Goal: Information Seeking & Learning: Learn about a topic

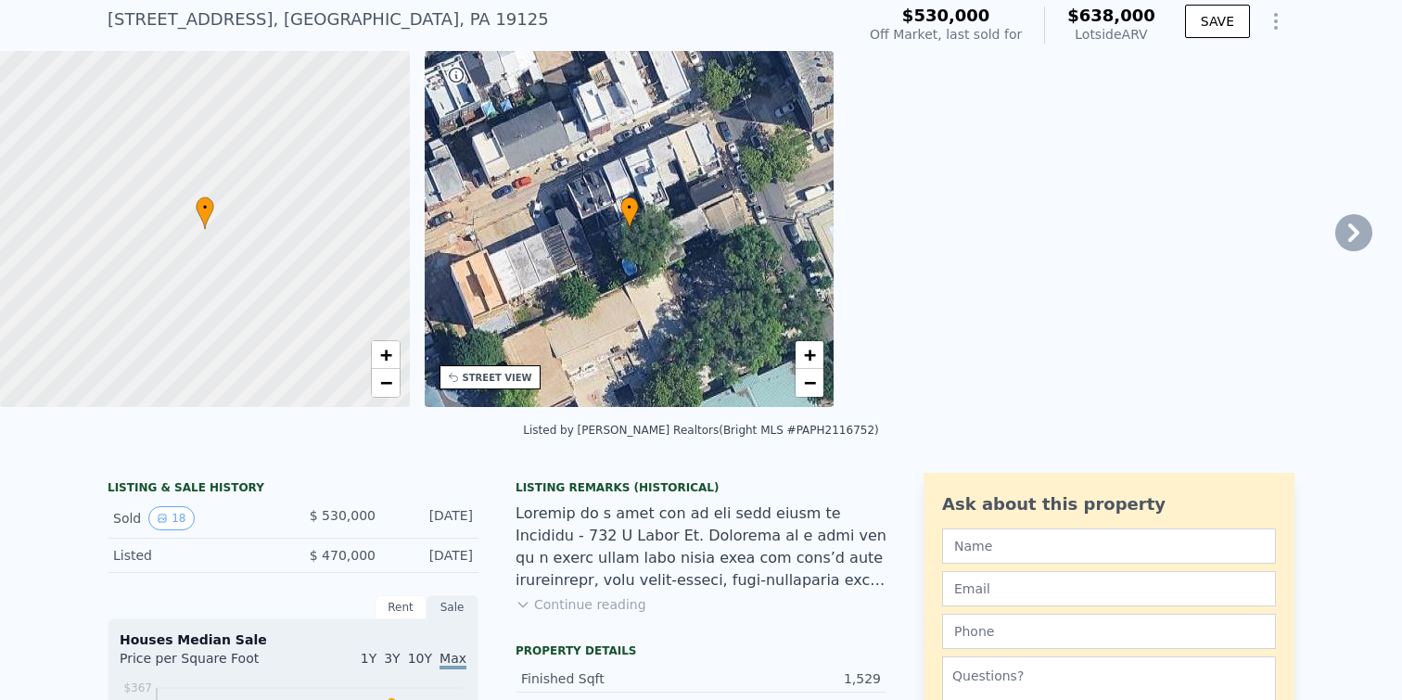
scroll to position [107, 0]
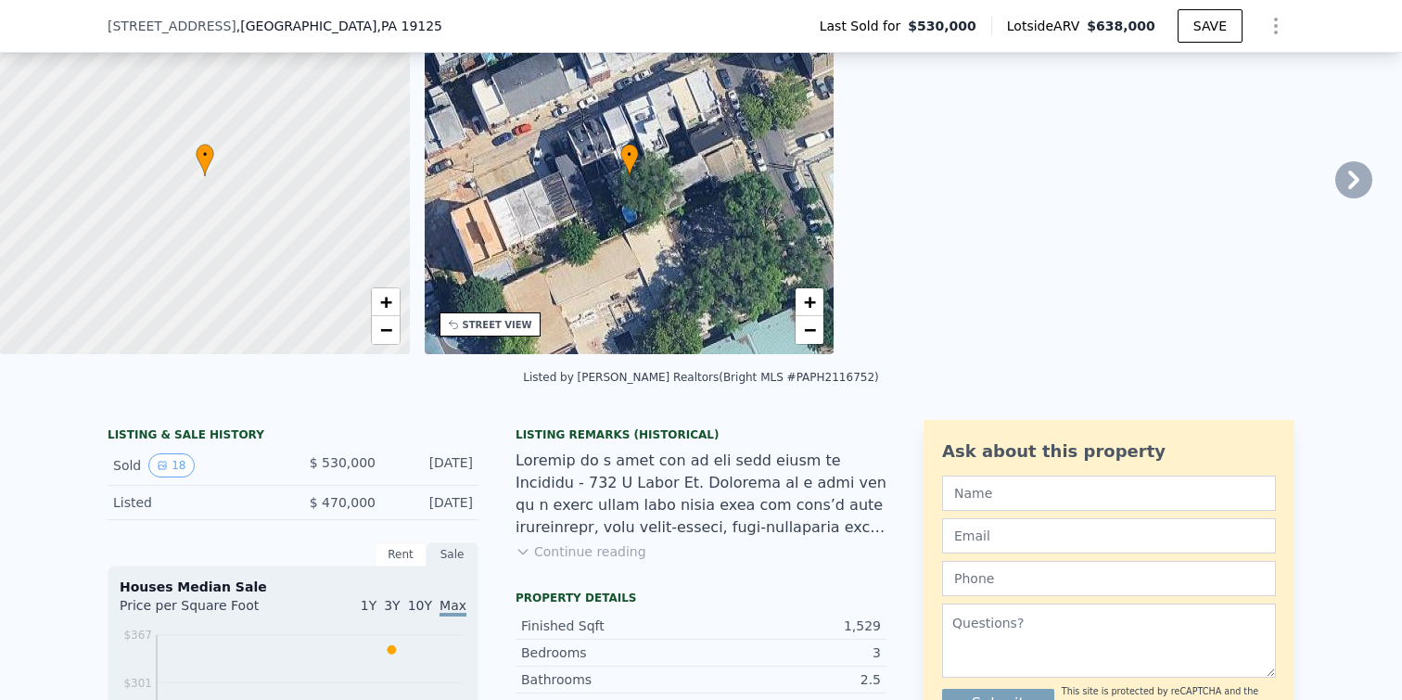
click at [533, 549] on button "Continue reading" at bounding box center [581, 551] width 131 height 19
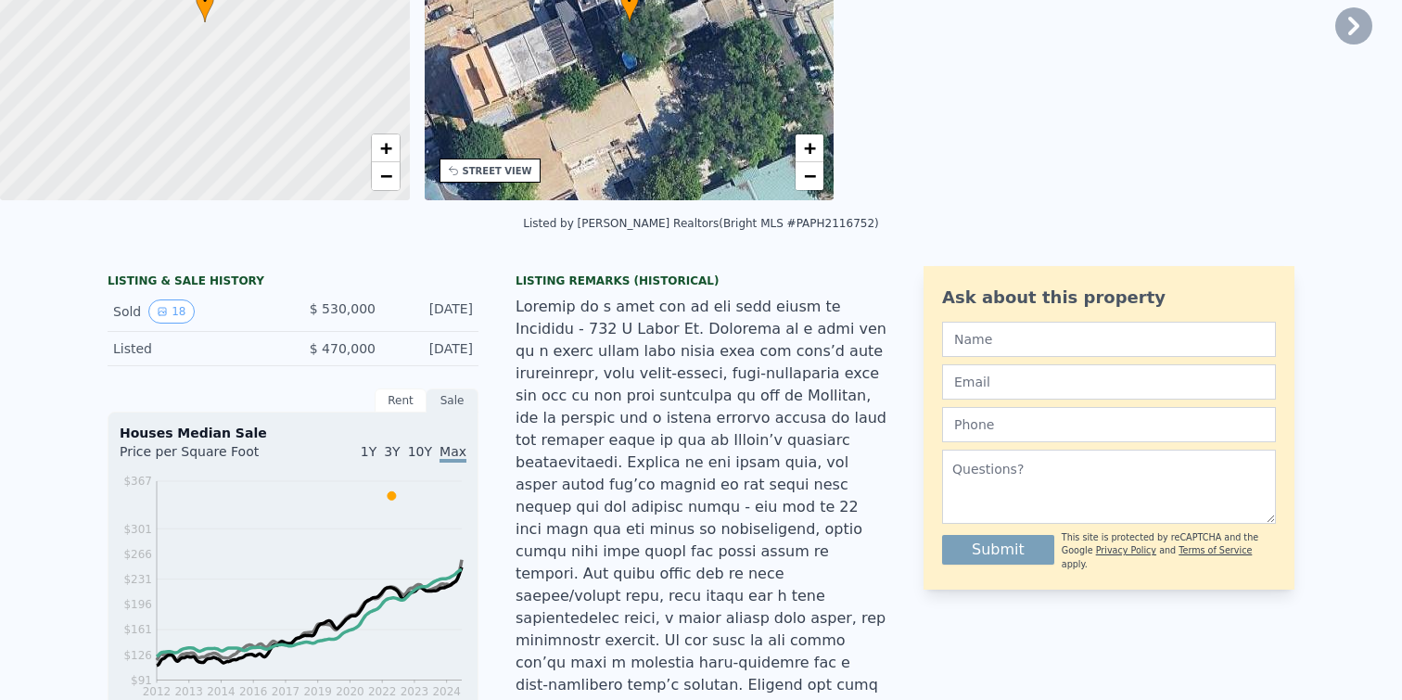
scroll to position [6, 0]
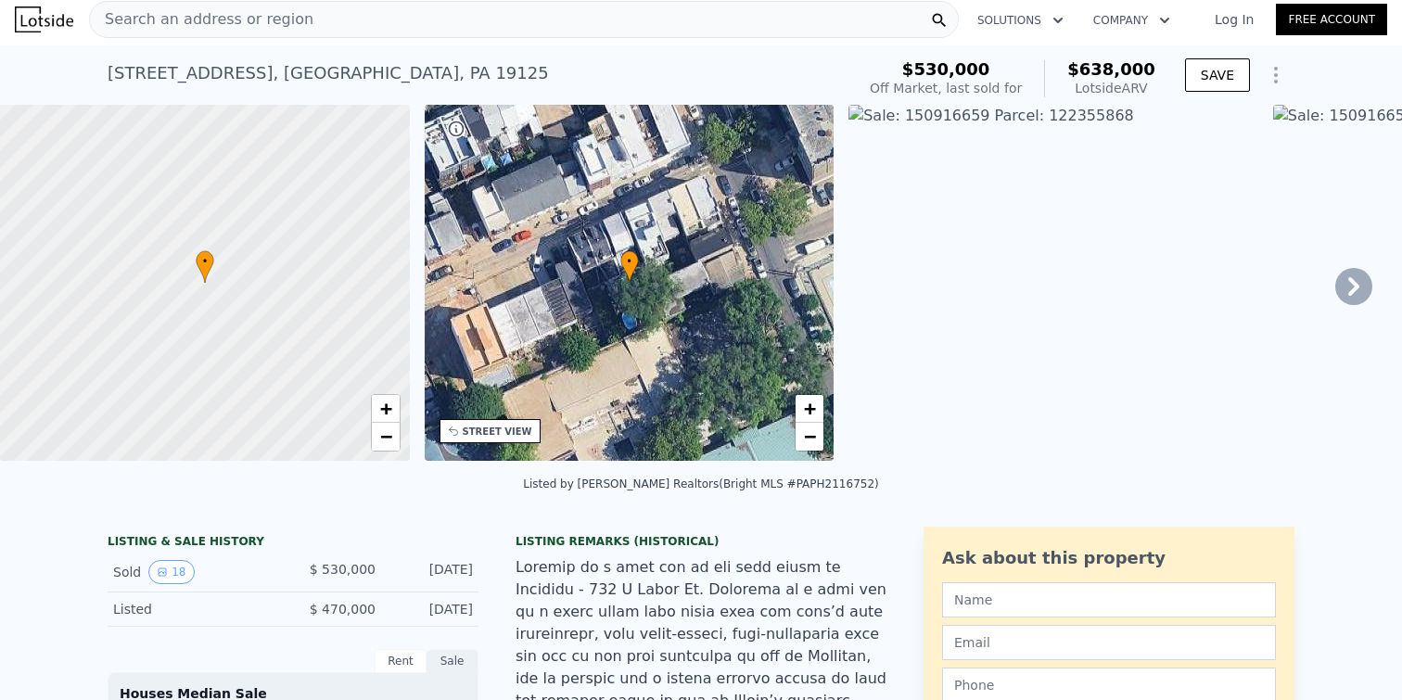
click at [1367, 274] on icon at bounding box center [1353, 286] width 37 height 37
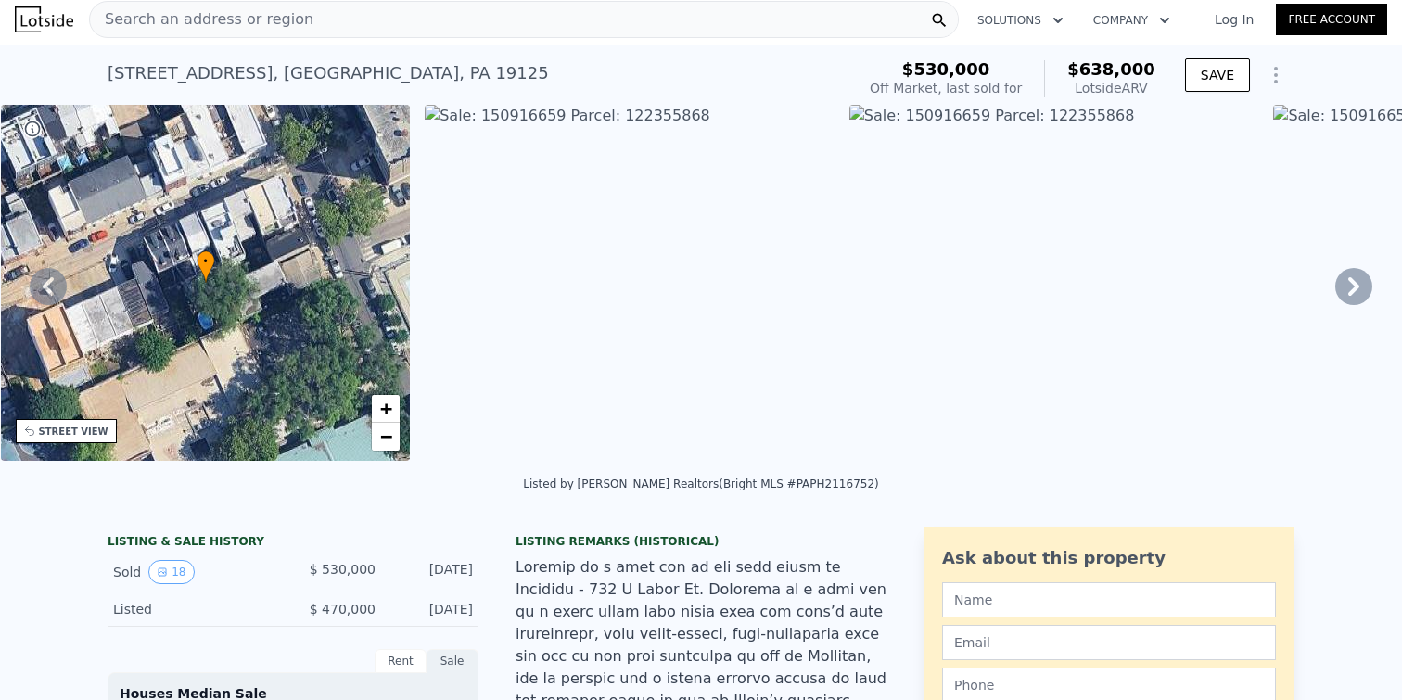
click at [1342, 287] on icon at bounding box center [1353, 286] width 37 height 37
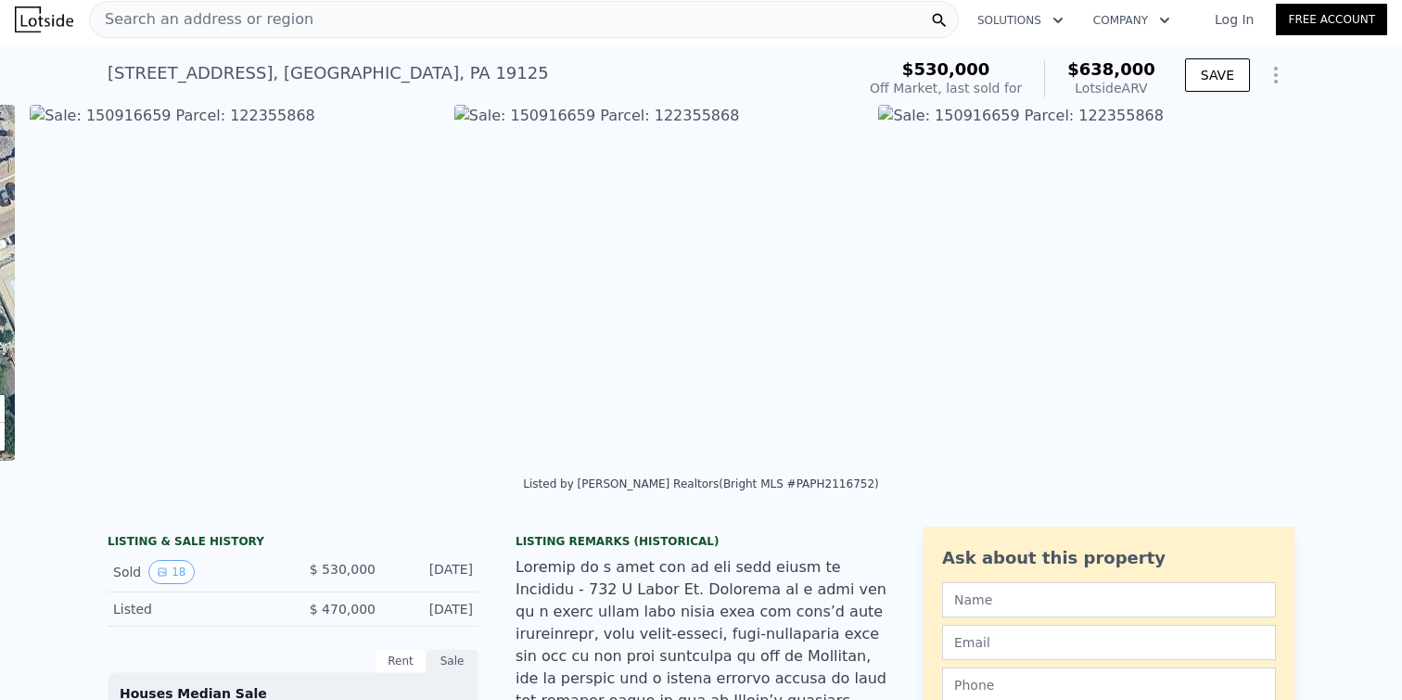
scroll to position [0, 848]
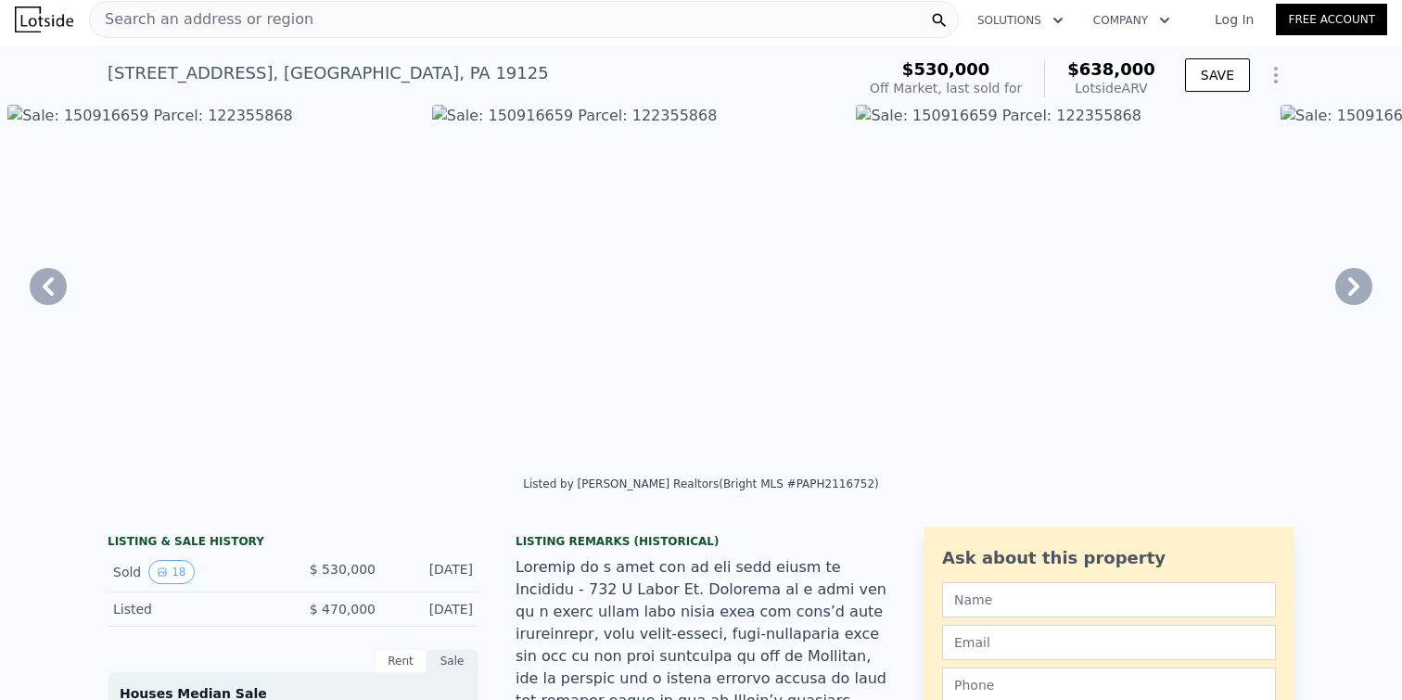
click at [232, 346] on img at bounding box center [212, 283] width 410 height 356
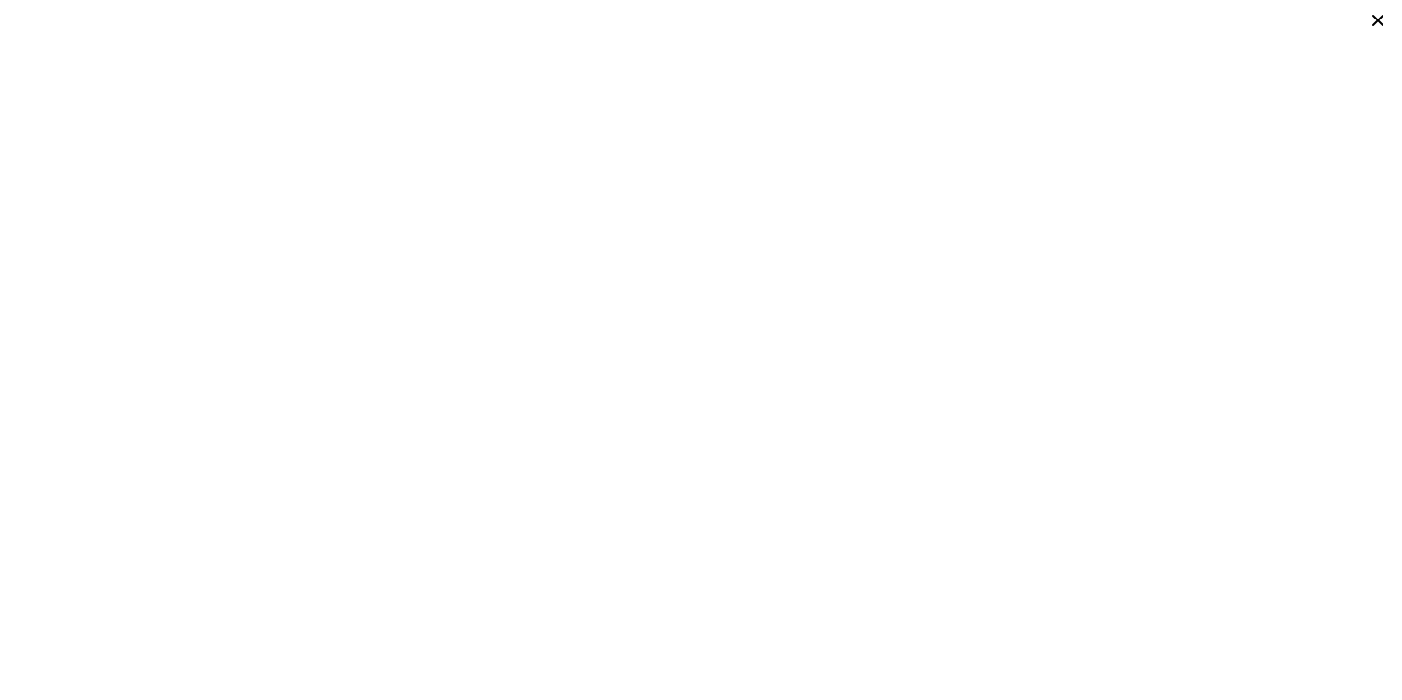
click at [1375, 26] on icon at bounding box center [1378, 20] width 26 height 26
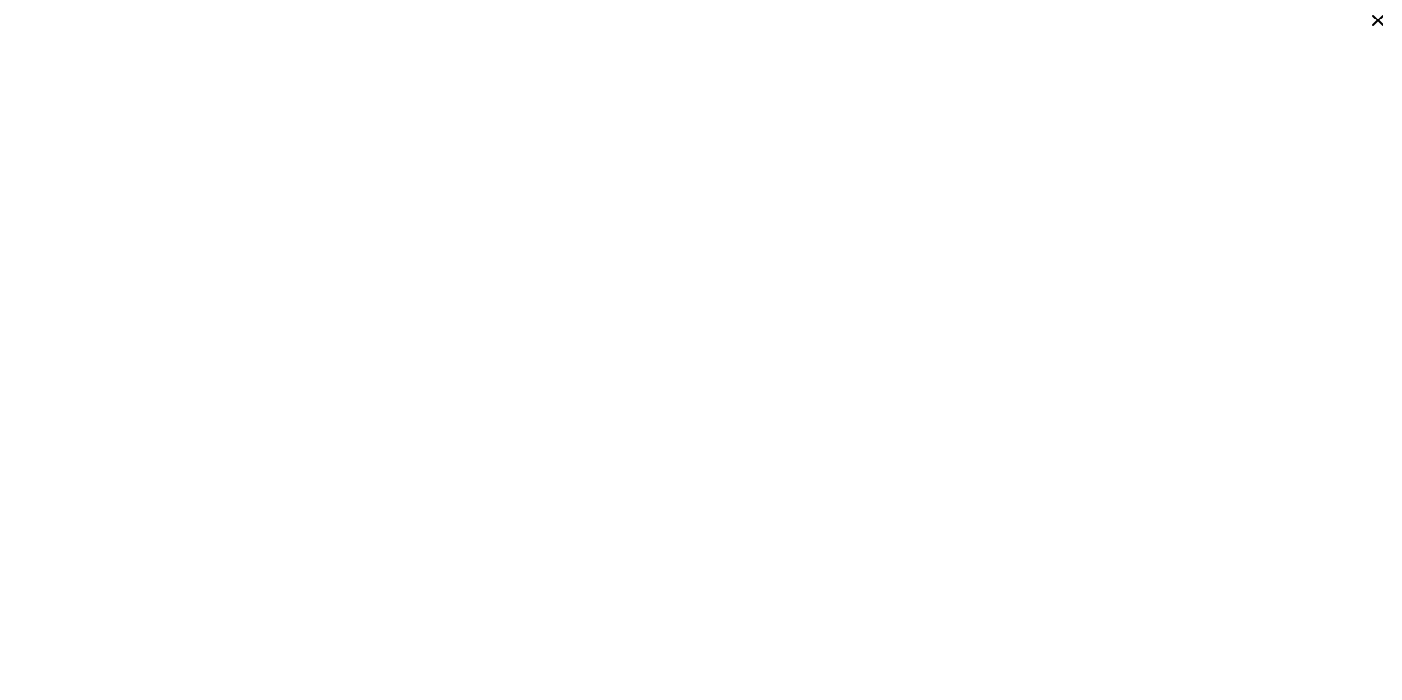
click at [1377, 15] on icon at bounding box center [1378, 20] width 26 height 26
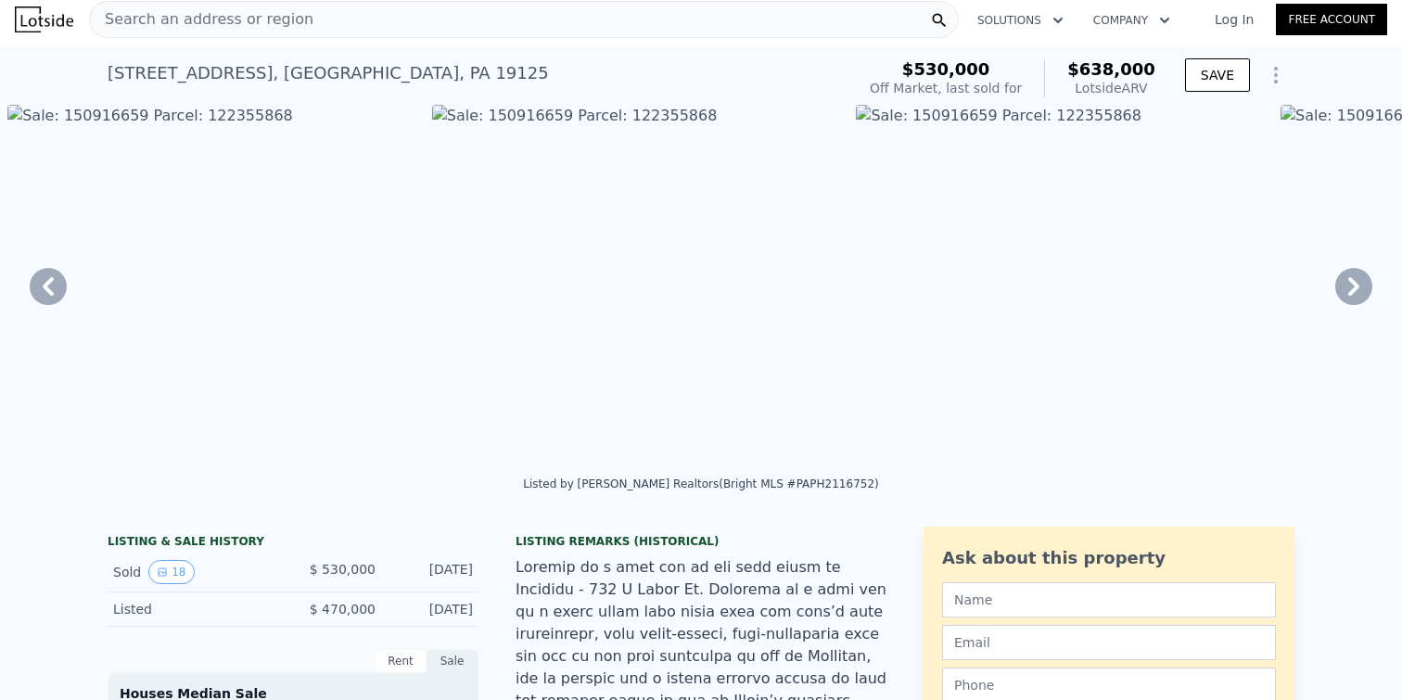
click at [1353, 292] on icon at bounding box center [1353, 286] width 37 height 37
click at [55, 286] on icon at bounding box center [48, 286] width 37 height 37
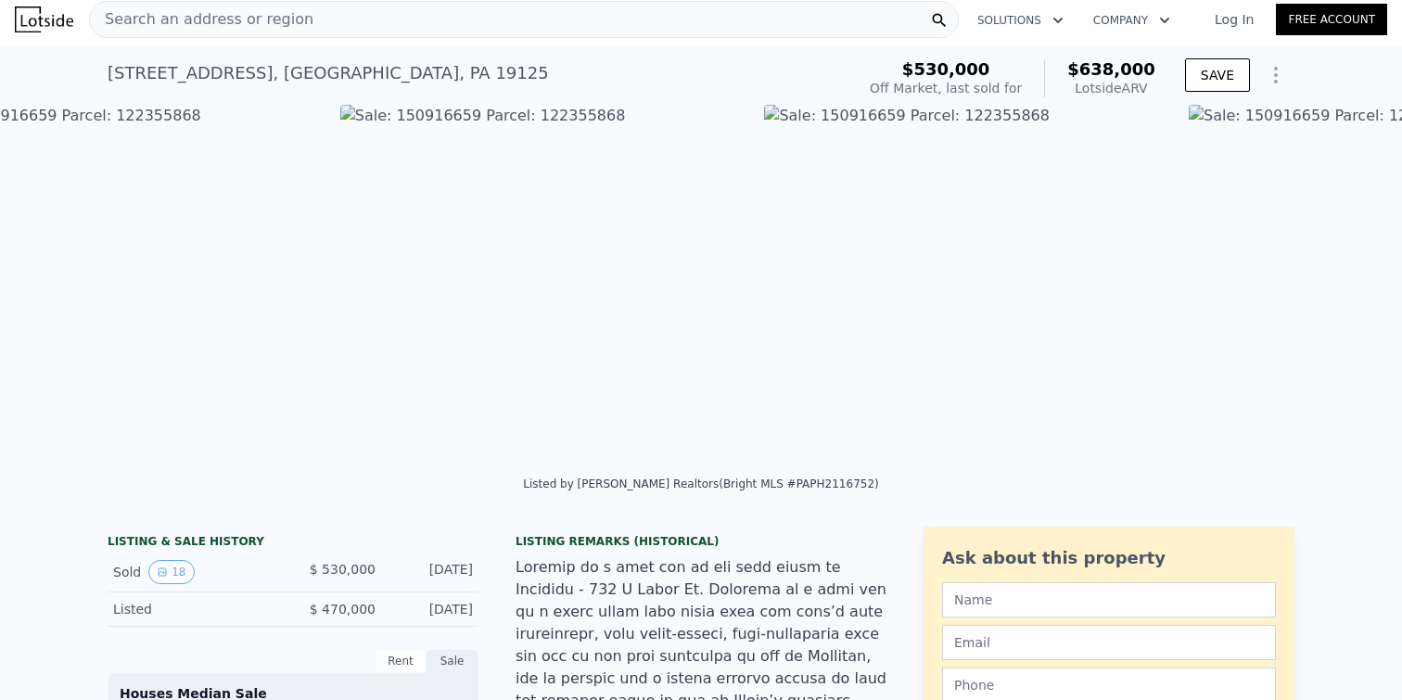
scroll to position [0, 848]
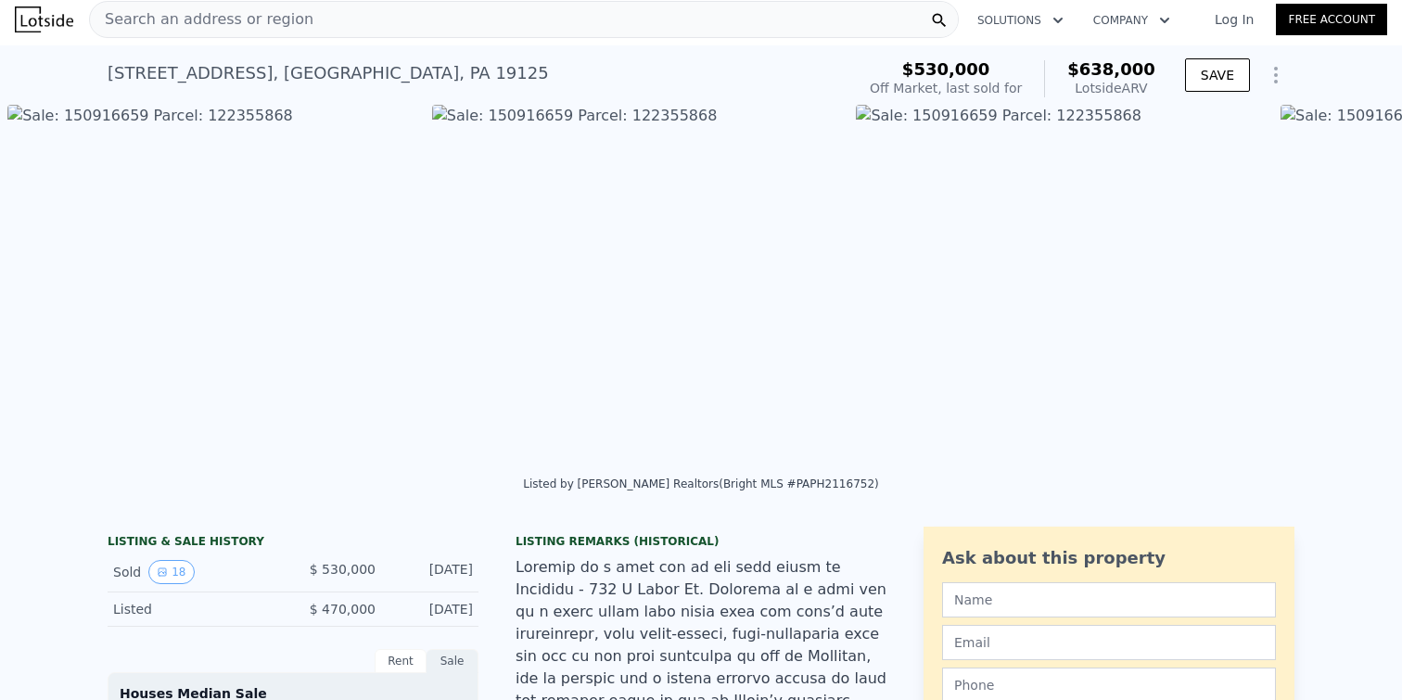
click at [55, 286] on img at bounding box center [212, 283] width 410 height 356
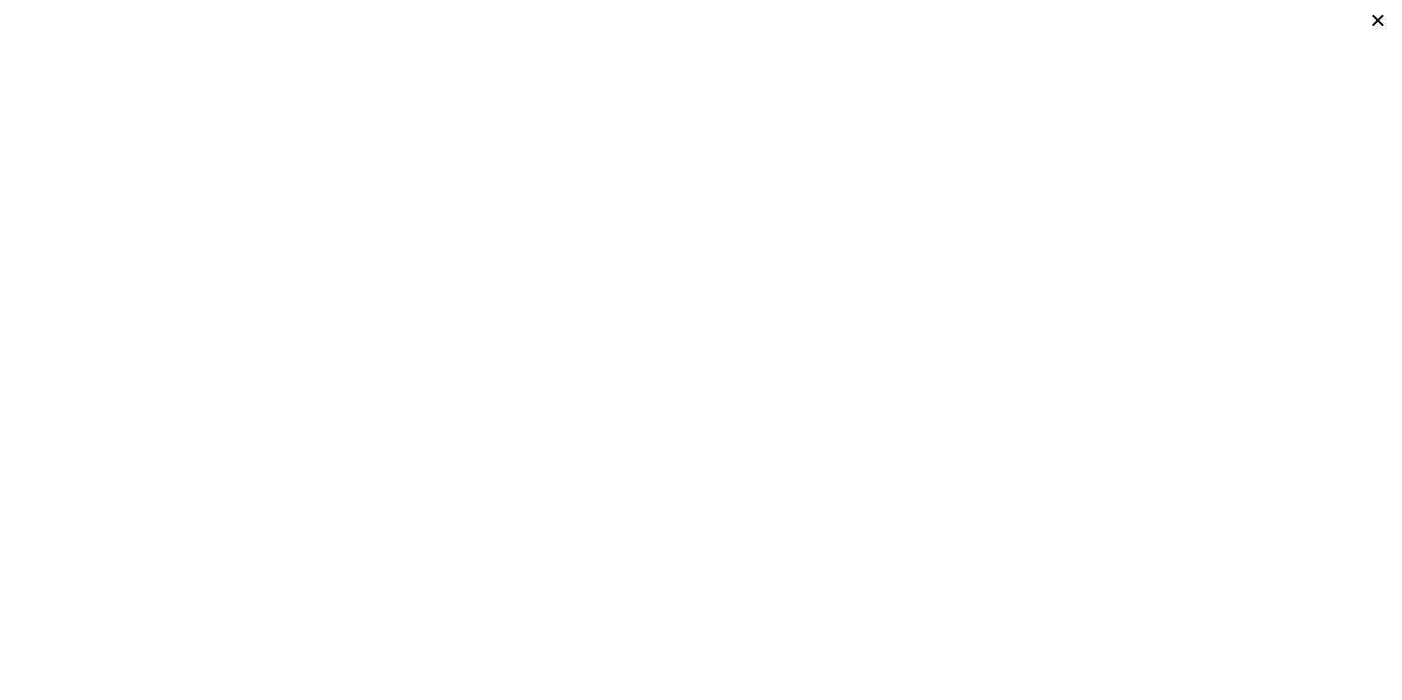
click at [1384, 24] on icon at bounding box center [1378, 20] width 26 height 26
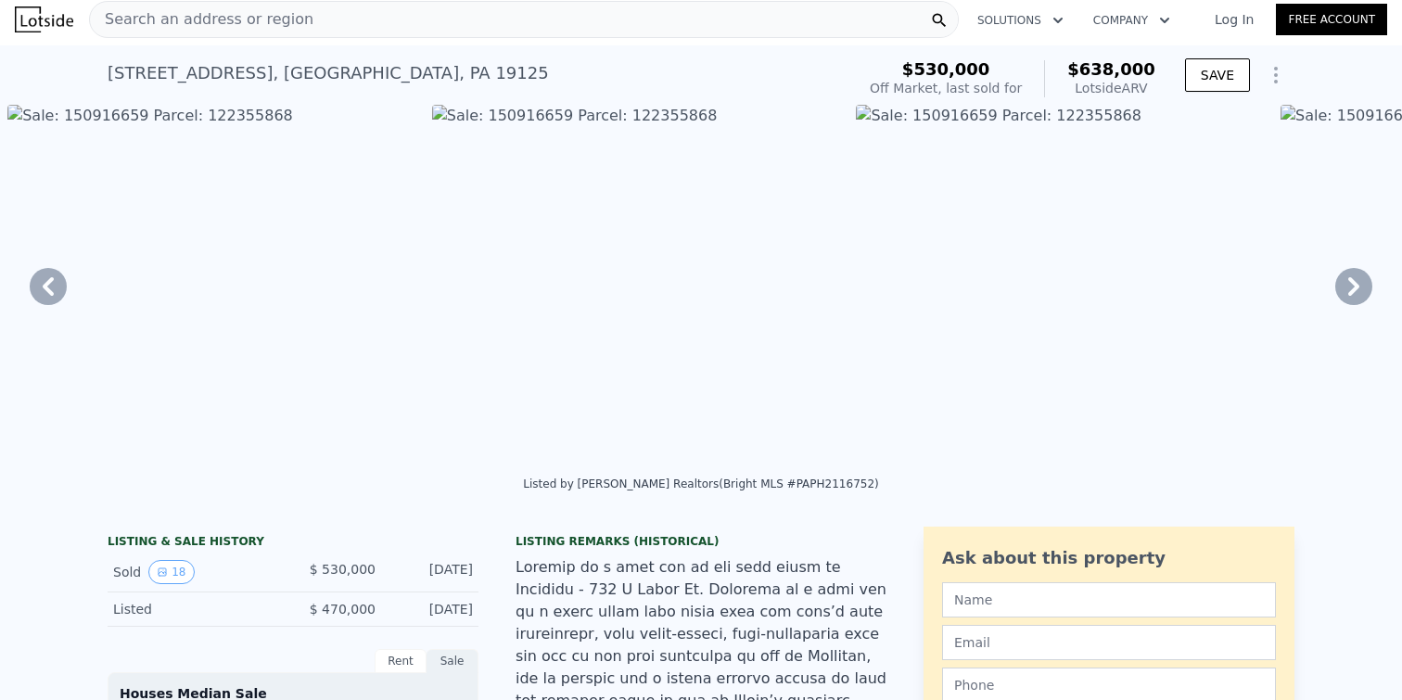
click at [49, 295] on icon at bounding box center [48, 286] width 37 height 37
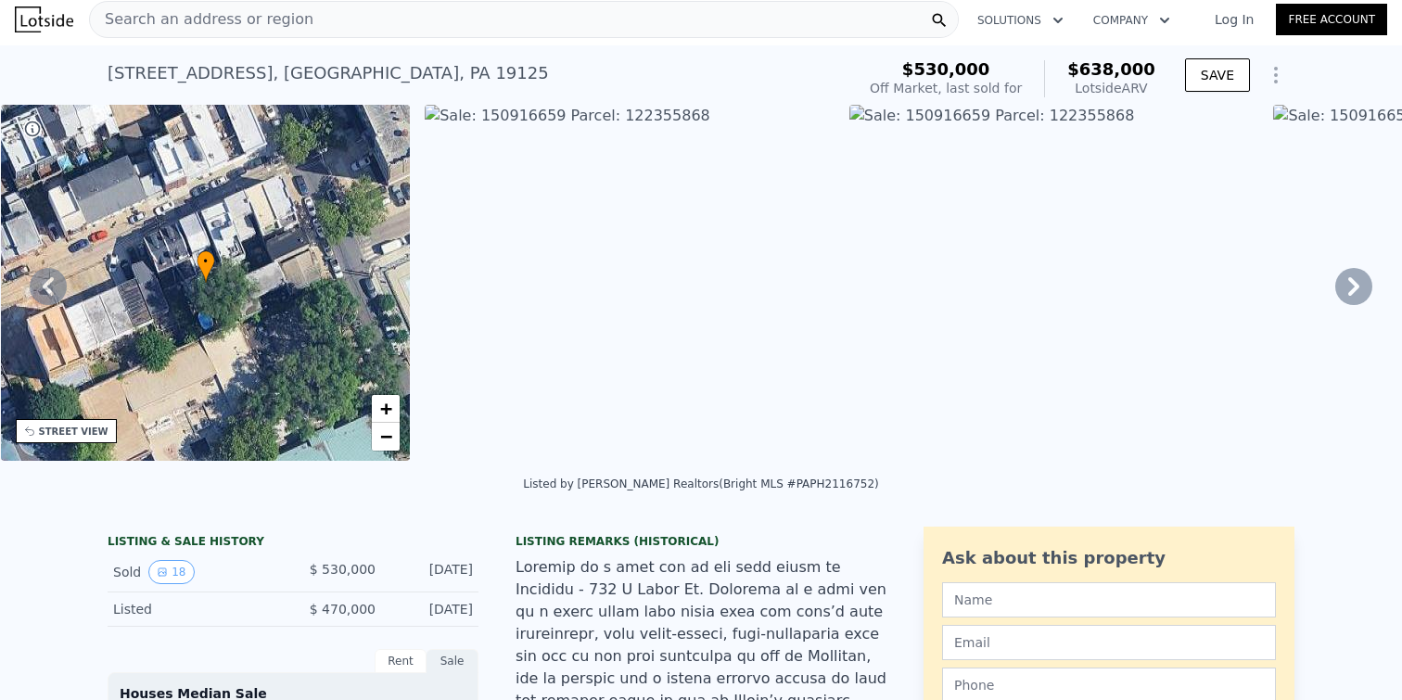
click at [36, 284] on icon at bounding box center [48, 286] width 37 height 37
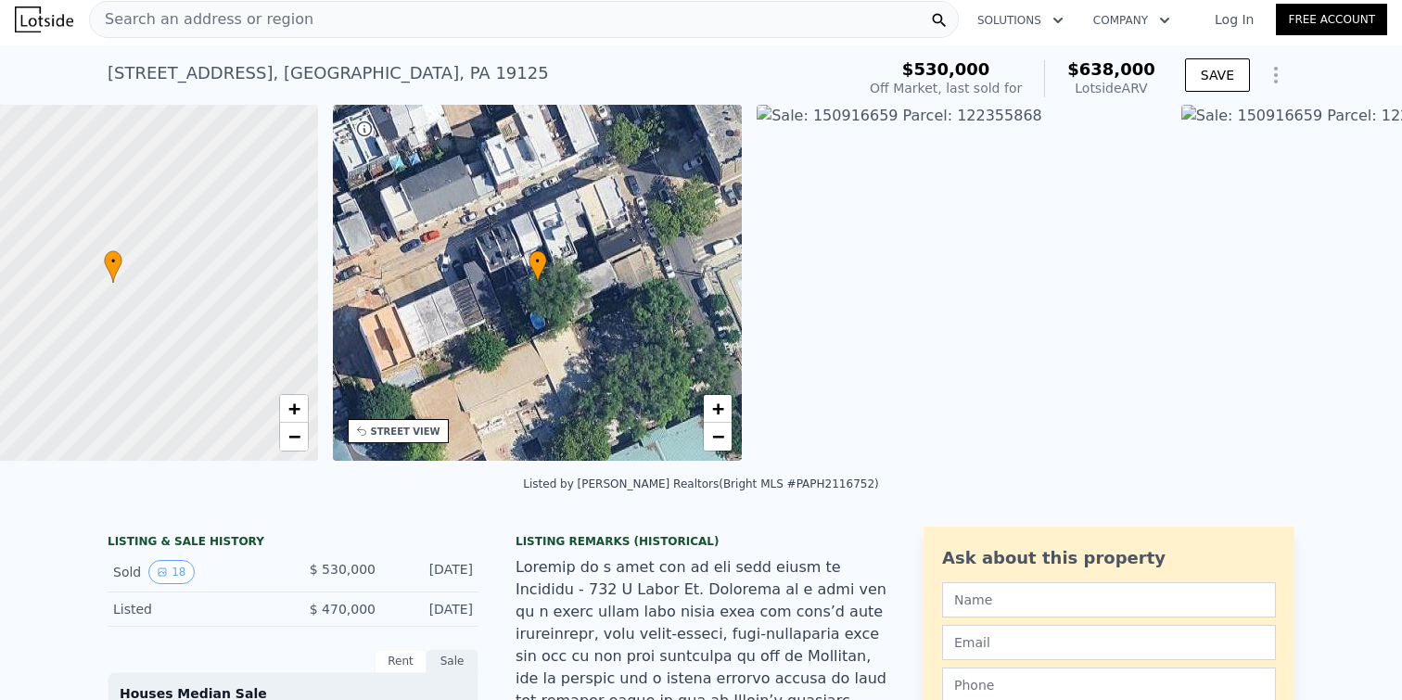
scroll to position [0, 7]
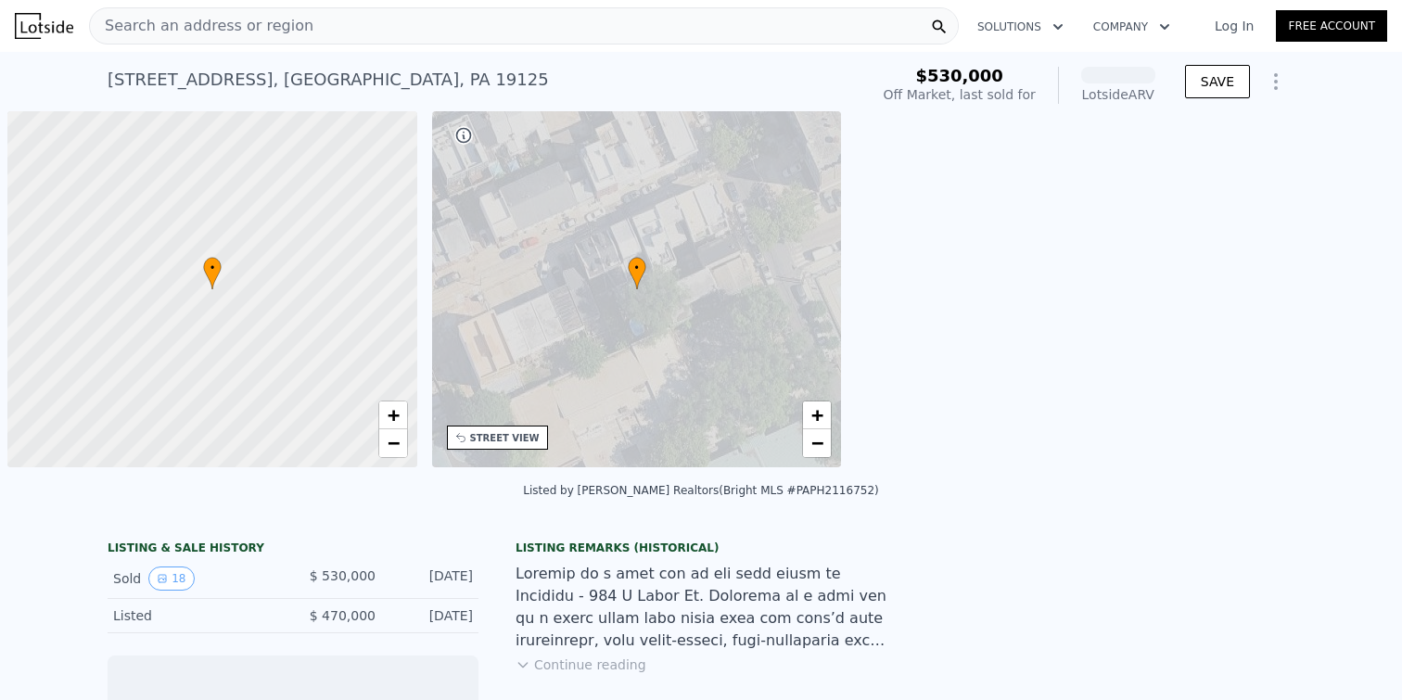
scroll to position [0, 7]
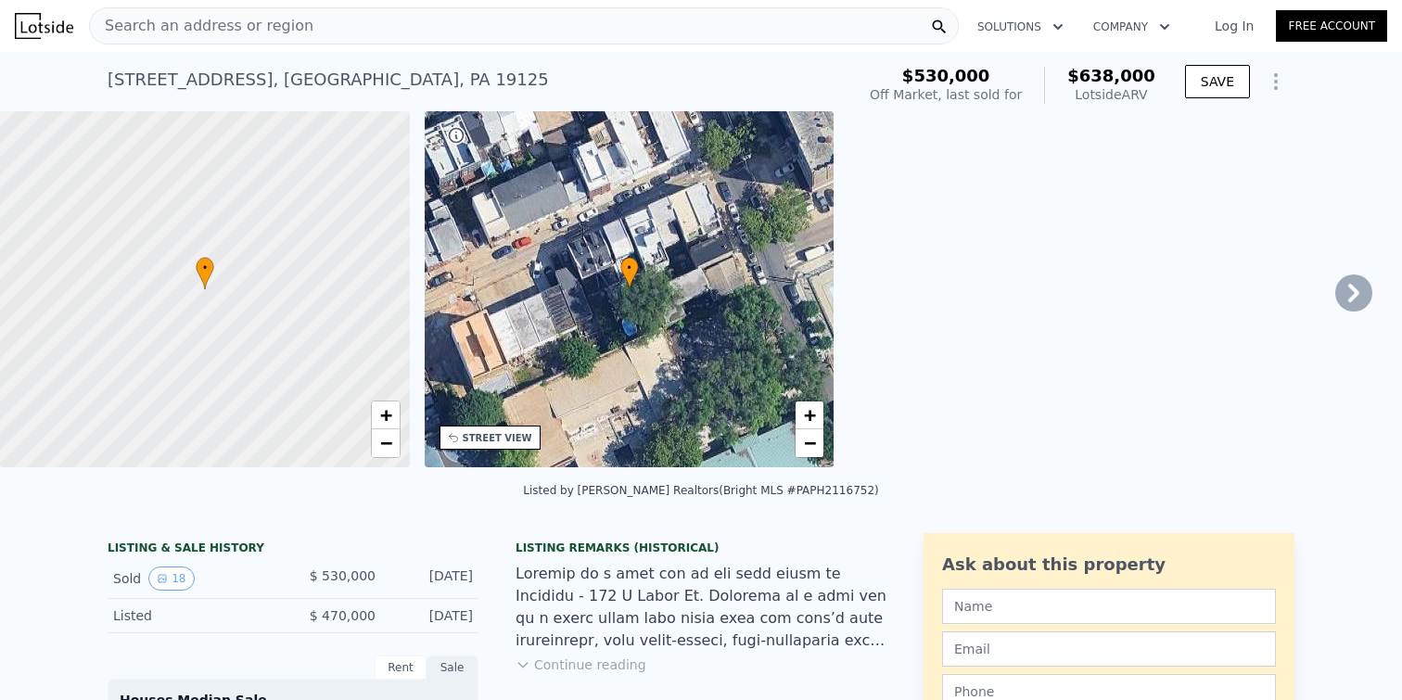
click at [925, 201] on img at bounding box center [1053, 289] width 410 height 356
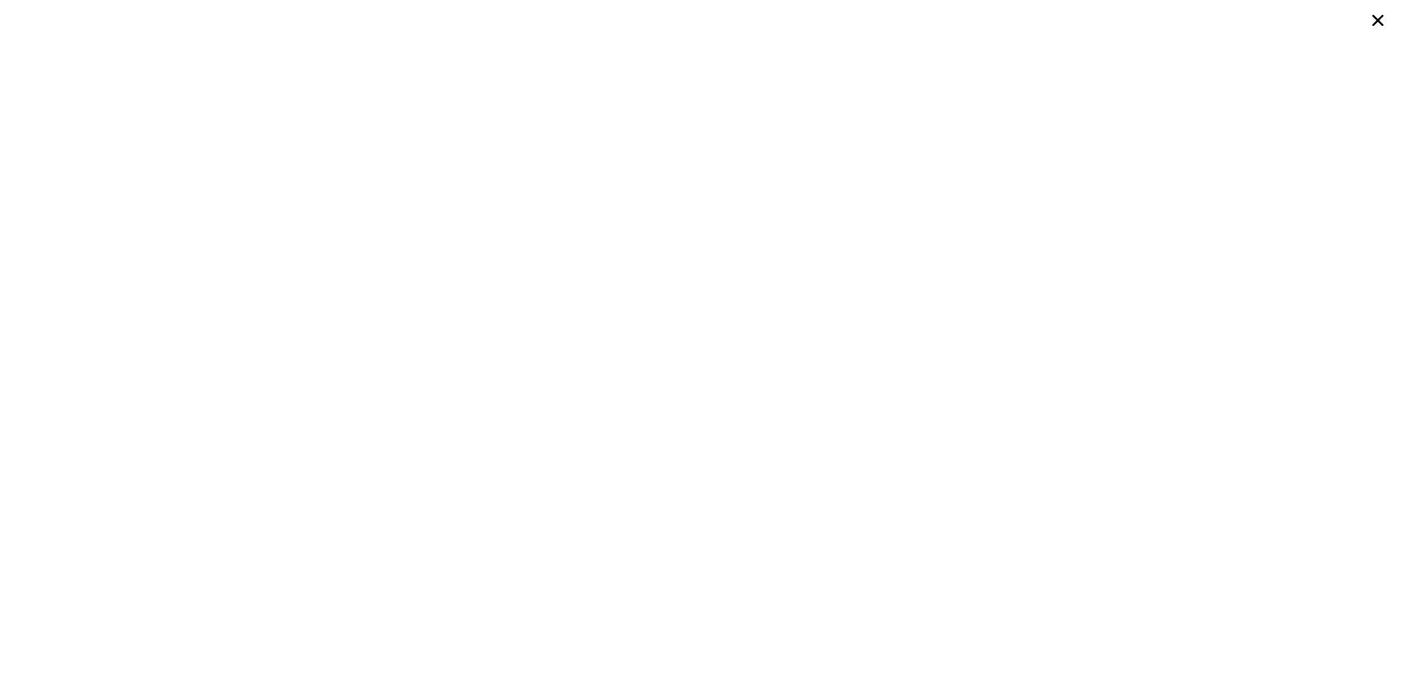
click at [1379, 18] on icon at bounding box center [1378, 20] width 26 height 26
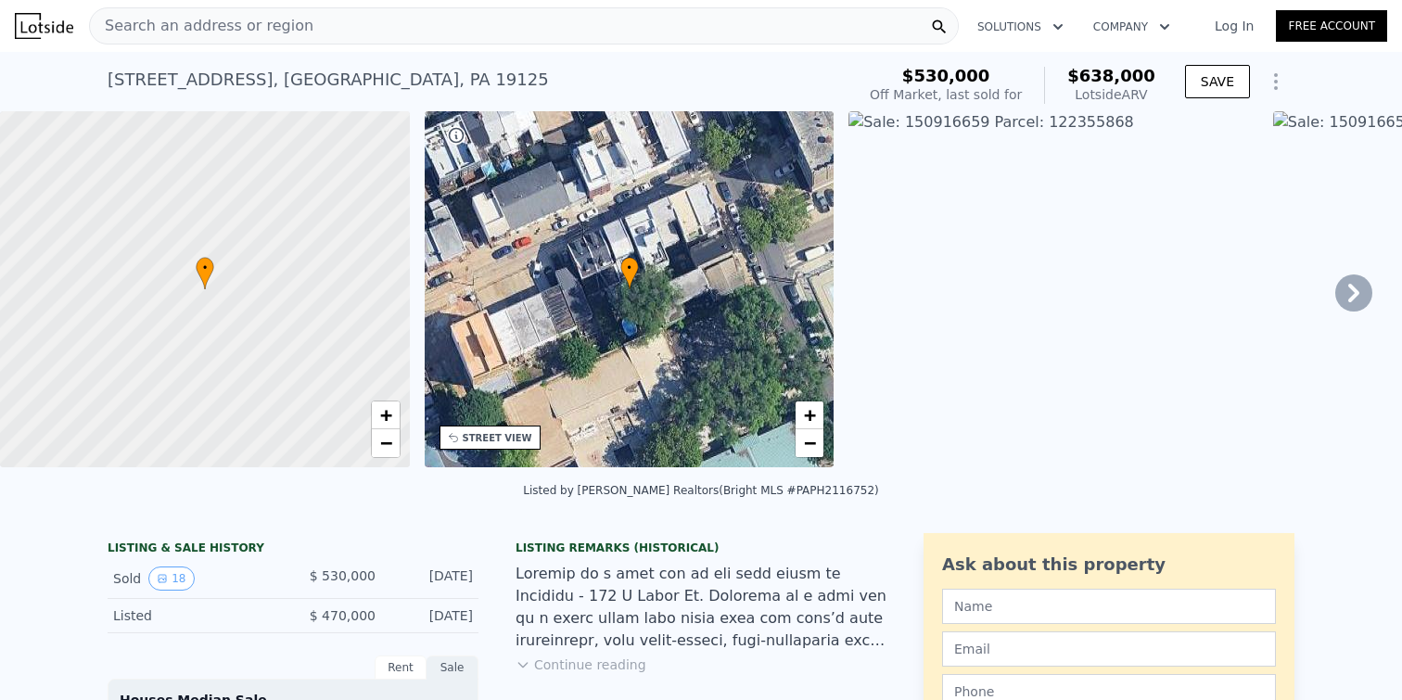
click at [967, 121] on img at bounding box center [1053, 289] width 410 height 356
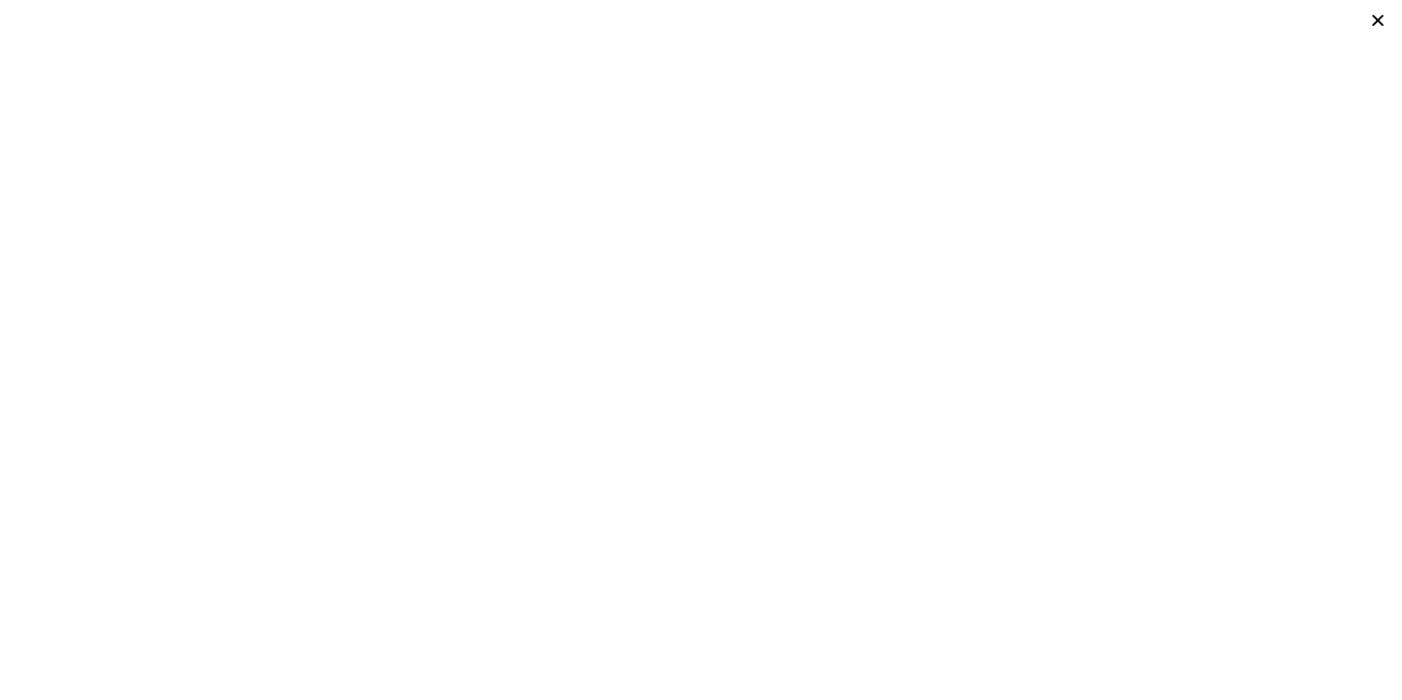
click at [1390, 17] on icon at bounding box center [1378, 20] width 26 height 26
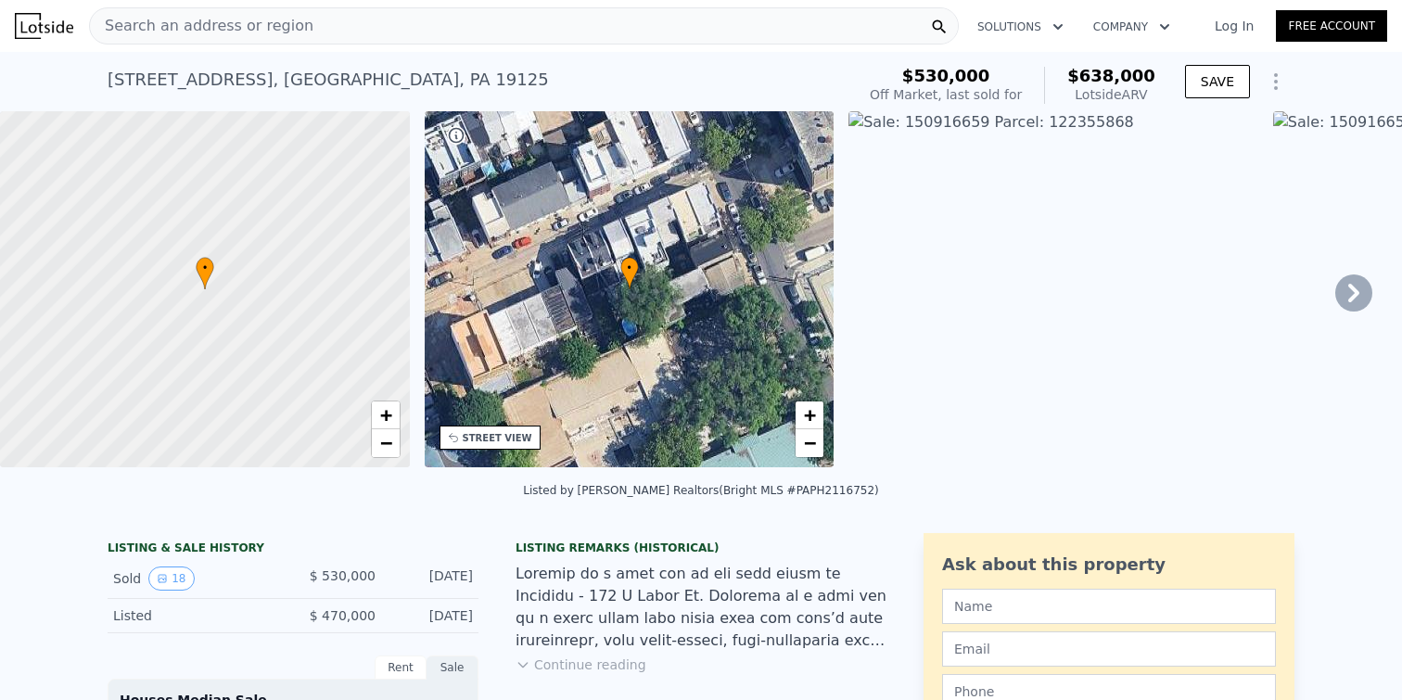
click at [521, 39] on div "Search an address or region" at bounding box center [524, 25] width 870 height 37
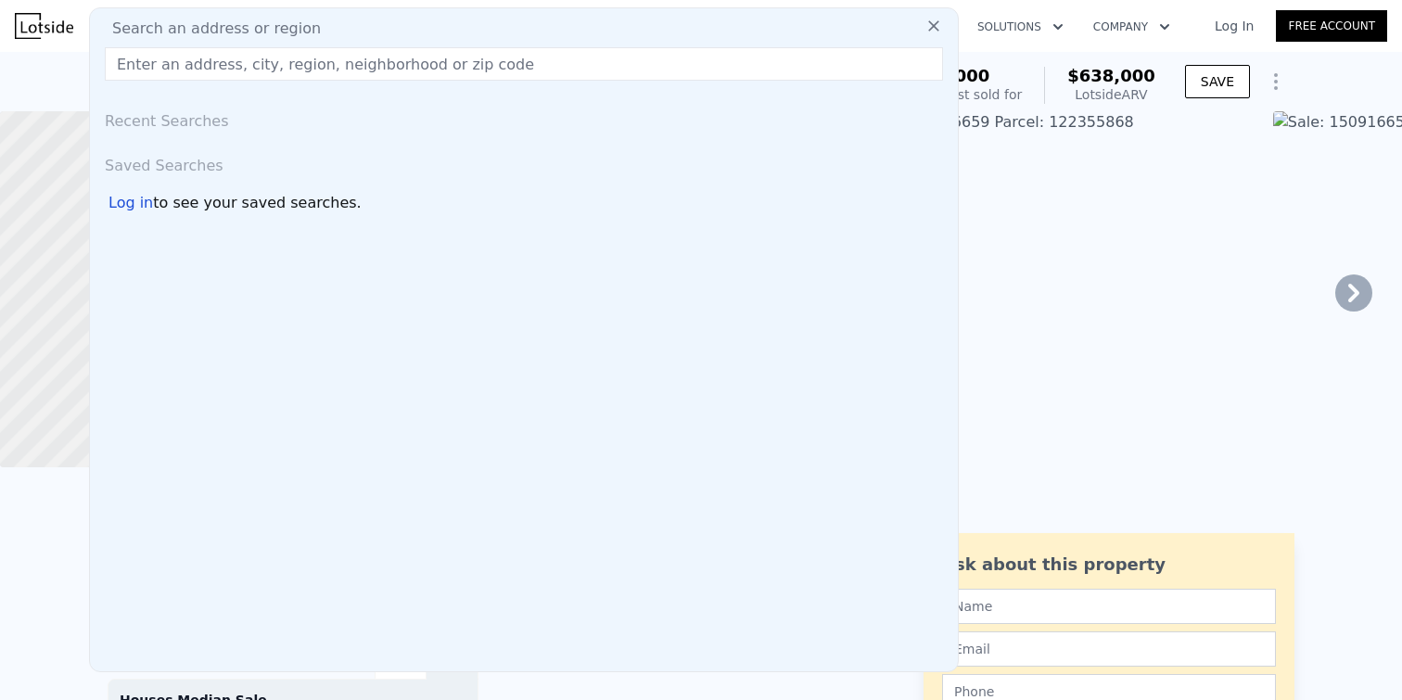
click at [79, 81] on div "[STREET_ADDRESS] Sold [DATE] for $530k (~ARV $638k ) $530,000 Off Market, last …" at bounding box center [701, 81] width 1402 height 59
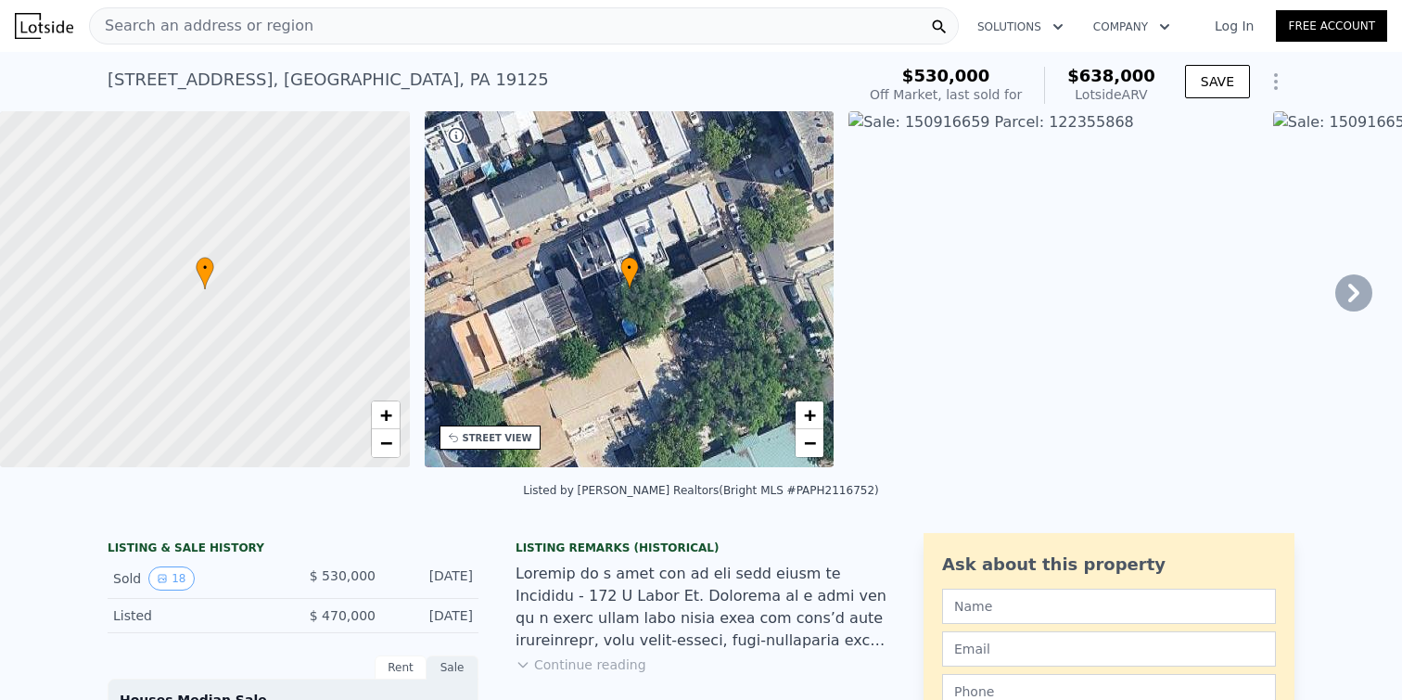
click at [122, 81] on div "[STREET_ADDRESS]" at bounding box center [328, 80] width 441 height 26
drag, startPoint x: 122, startPoint y: 81, endPoint x: 273, endPoint y: 76, distance: 150.3
click at [273, 77] on div "[STREET_ADDRESS]" at bounding box center [328, 80] width 441 height 26
copy div "[STREET_ADDRESS] ,"
click at [265, 19] on span "Search an address or region" at bounding box center [201, 26] width 223 height 22
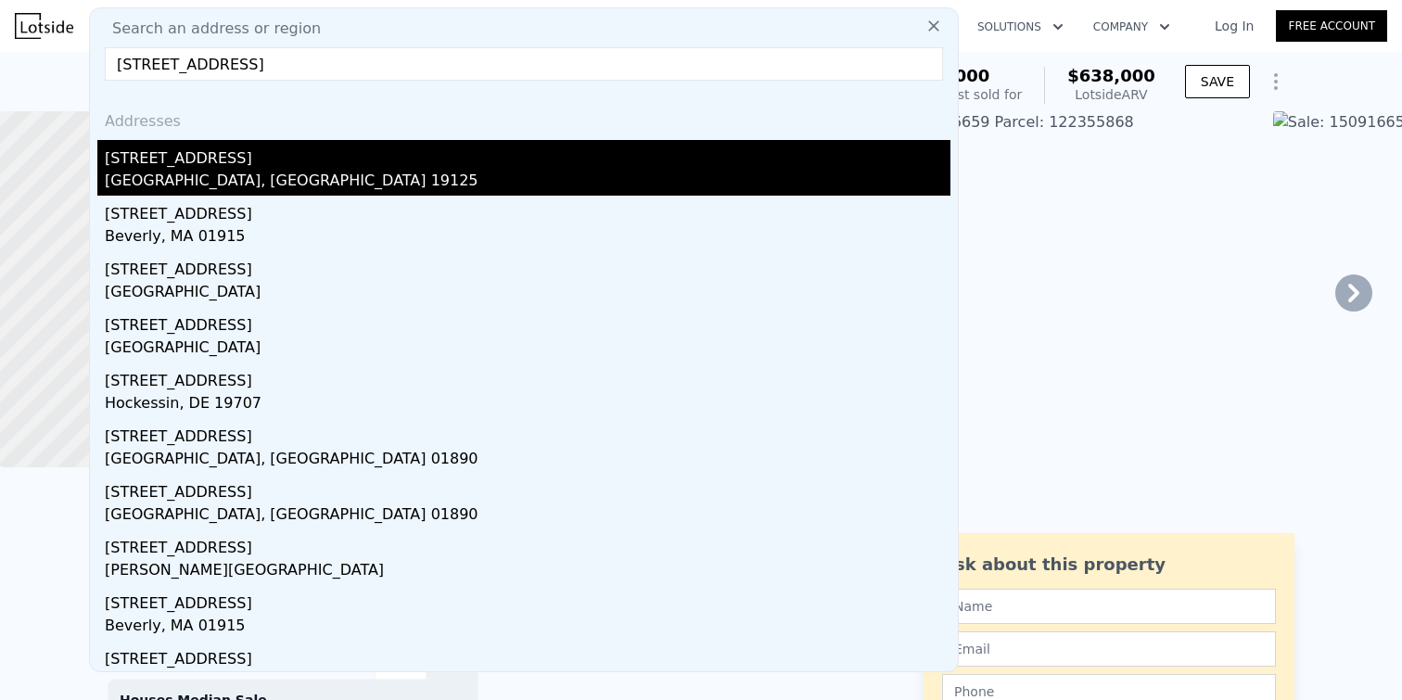
type input "[STREET_ADDRESS]"
click at [182, 158] on div "[STREET_ADDRESS]" at bounding box center [528, 155] width 846 height 30
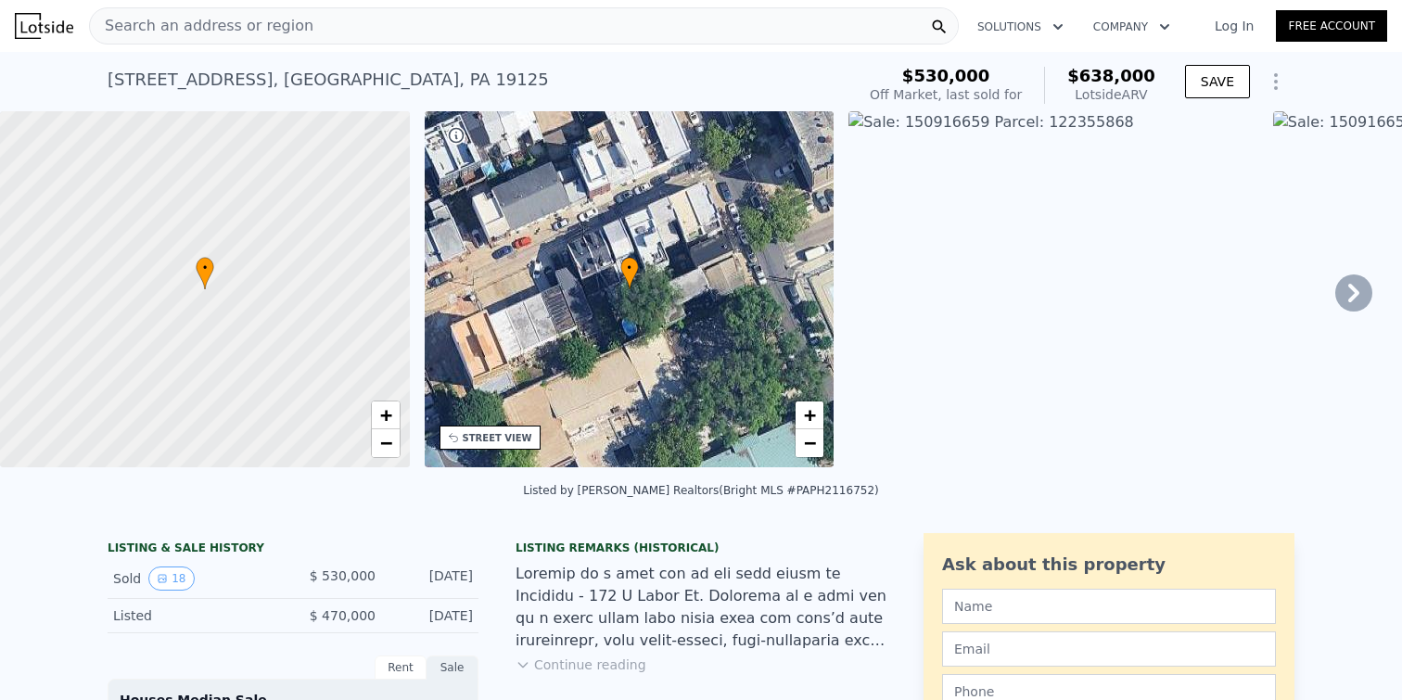
click at [816, 491] on div "Listed by [PERSON_NAME] Wissahickon Realtors (Bright MLS #PAPH2116752)" at bounding box center [700, 490] width 355 height 13
copy div "PAPH2116752"
click at [1037, 402] on img at bounding box center [1053, 289] width 410 height 356
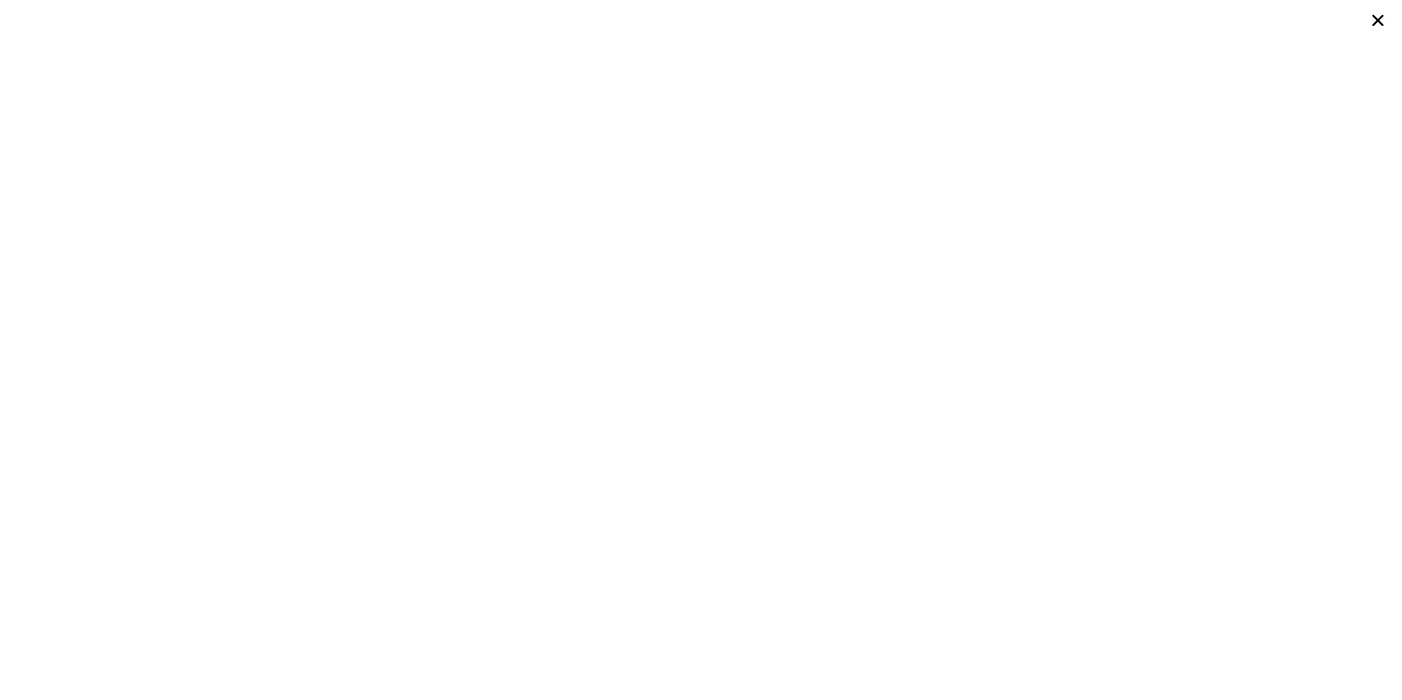
click at [1376, 21] on icon at bounding box center [1377, 20] width 11 height 11
